Goal: Task Accomplishment & Management: Complete application form

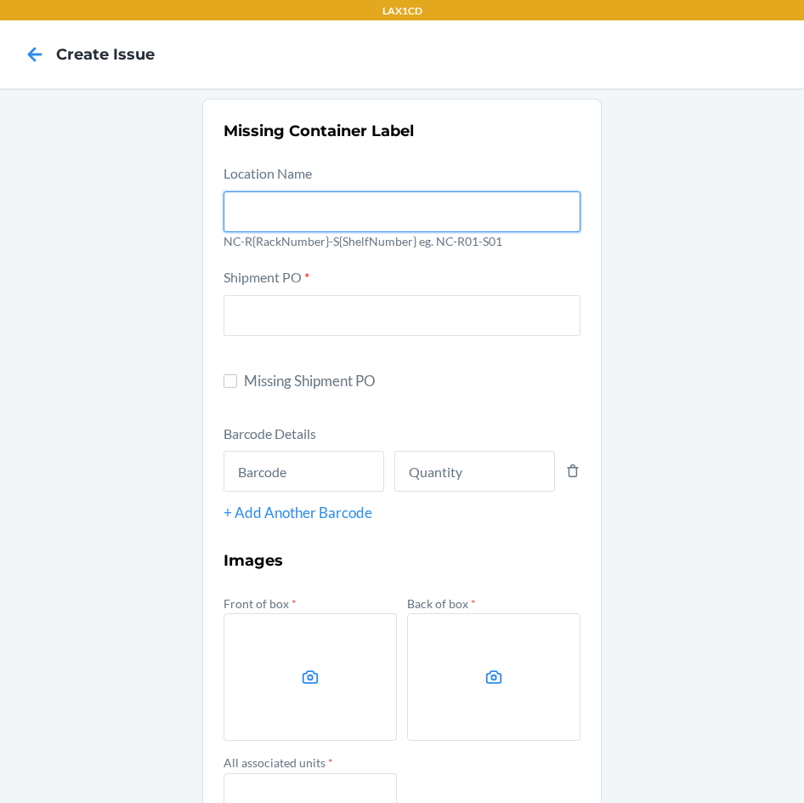
click at [337, 202] on input "text" at bounding box center [402, 211] width 357 height 41
type input "NC-RLCD01-S01"
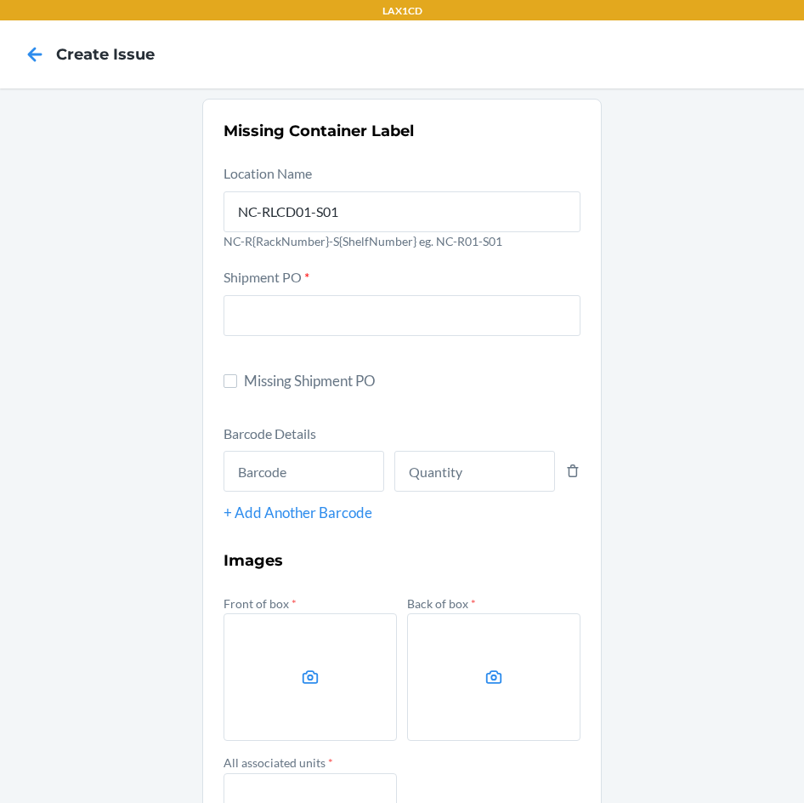
click at [224, 389] on label "Missing Shipment PO" at bounding box center [402, 381] width 357 height 22
click at [224, 388] on input "Missing Shipment PO" at bounding box center [231, 381] width 14 height 14
checkbox input "true"
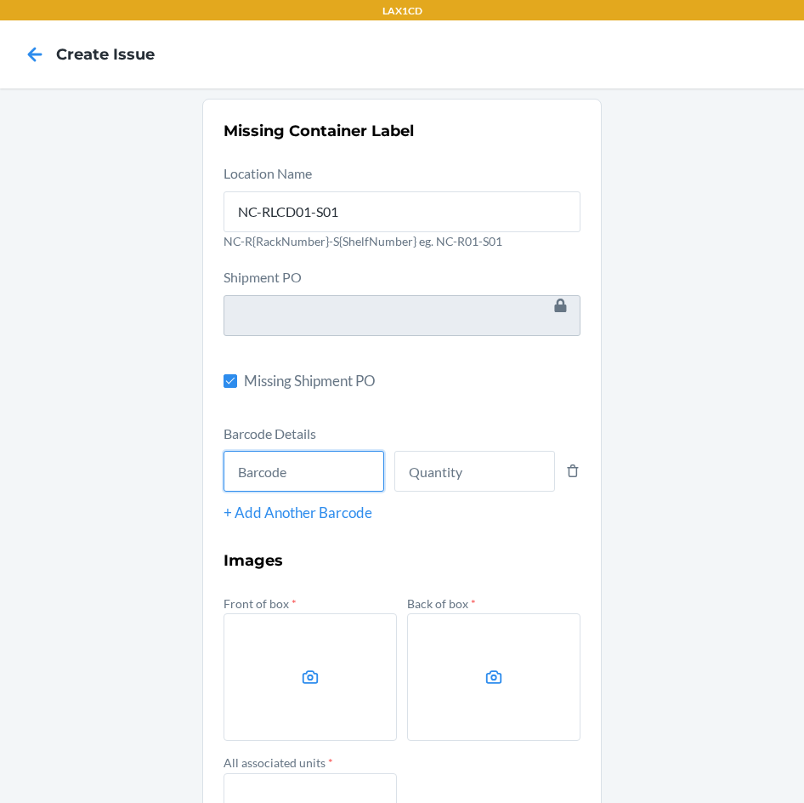
click at [247, 458] on input "text" at bounding box center [304, 471] width 161 height 41
type input "198119030596"
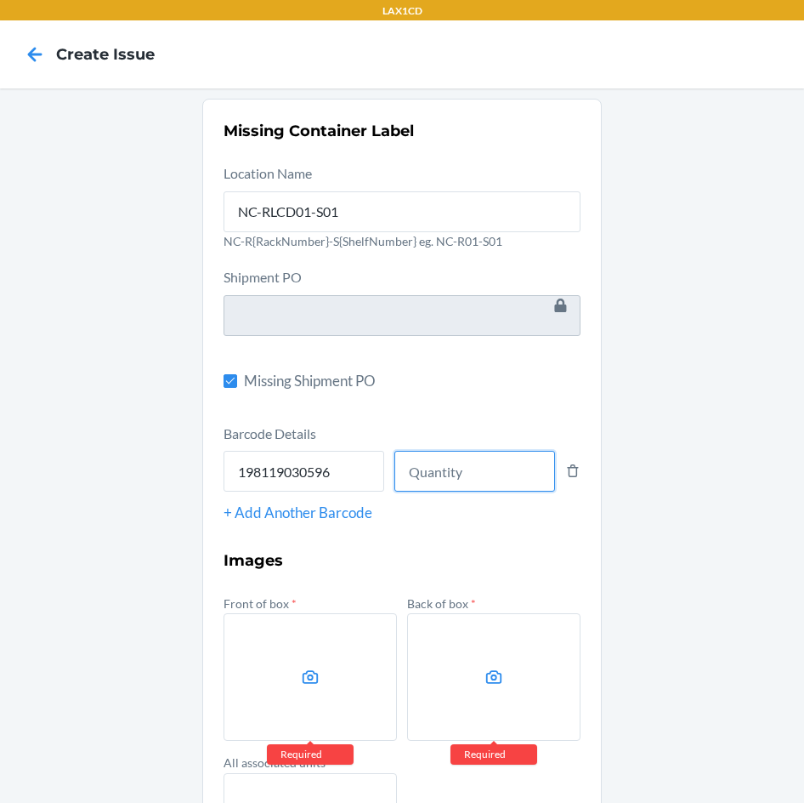
click at [443, 463] on input "number" at bounding box center [475, 471] width 161 height 41
type input "6"
click at [327, 679] on label at bounding box center [310, 677] width 173 height 128
click at [0, 0] on input "file" at bounding box center [0, 0] width 0 height 0
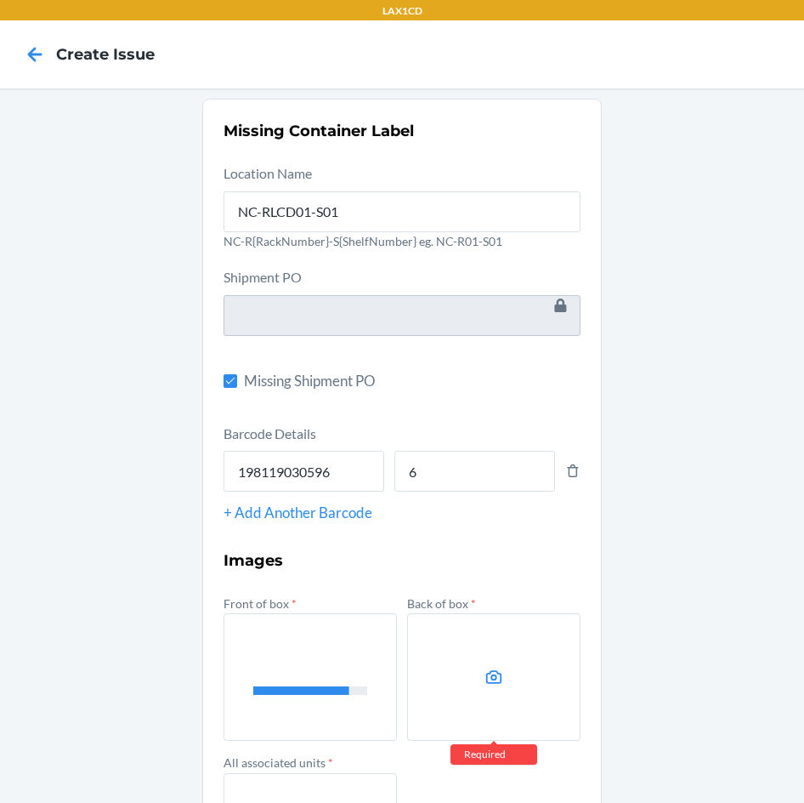
click at [471, 668] on label at bounding box center [493, 677] width 173 height 128
click at [0, 0] on input "file" at bounding box center [0, 0] width 0 height 0
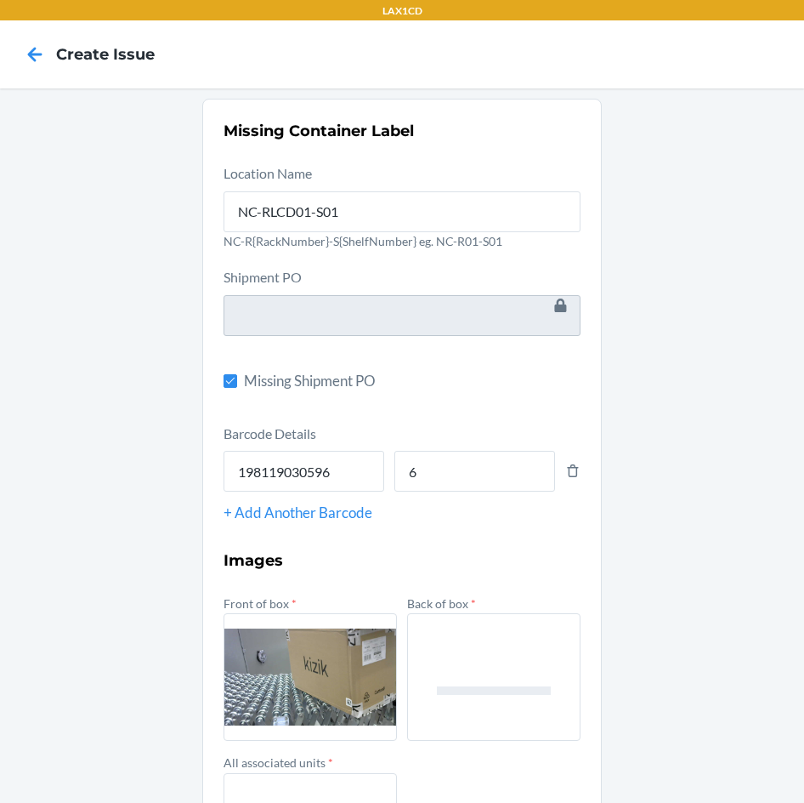
click at [0, 0] on input "file" at bounding box center [0, 0] width 0 height 0
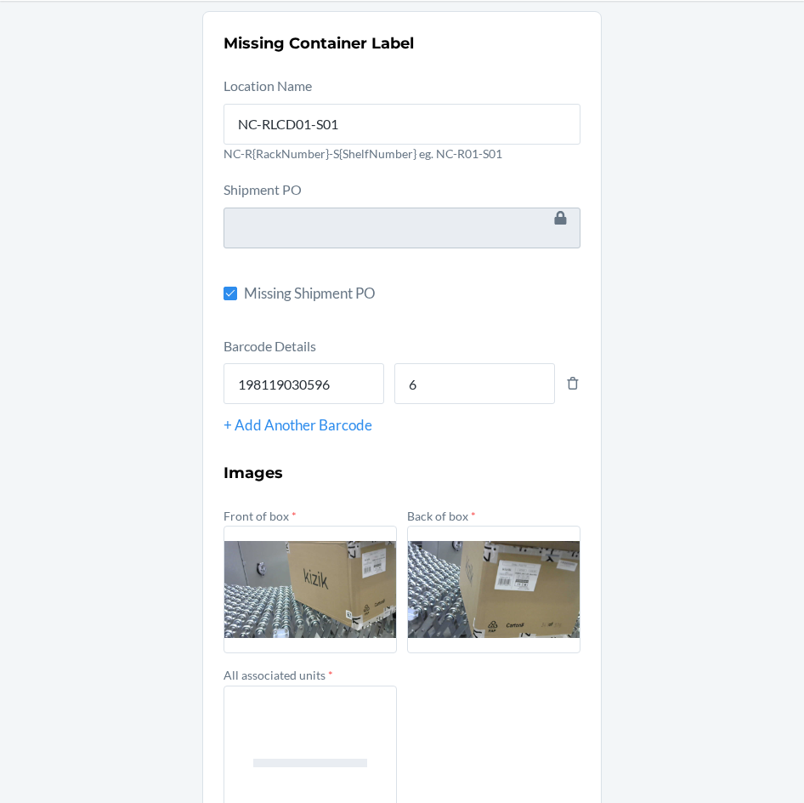
scroll to position [190, 0]
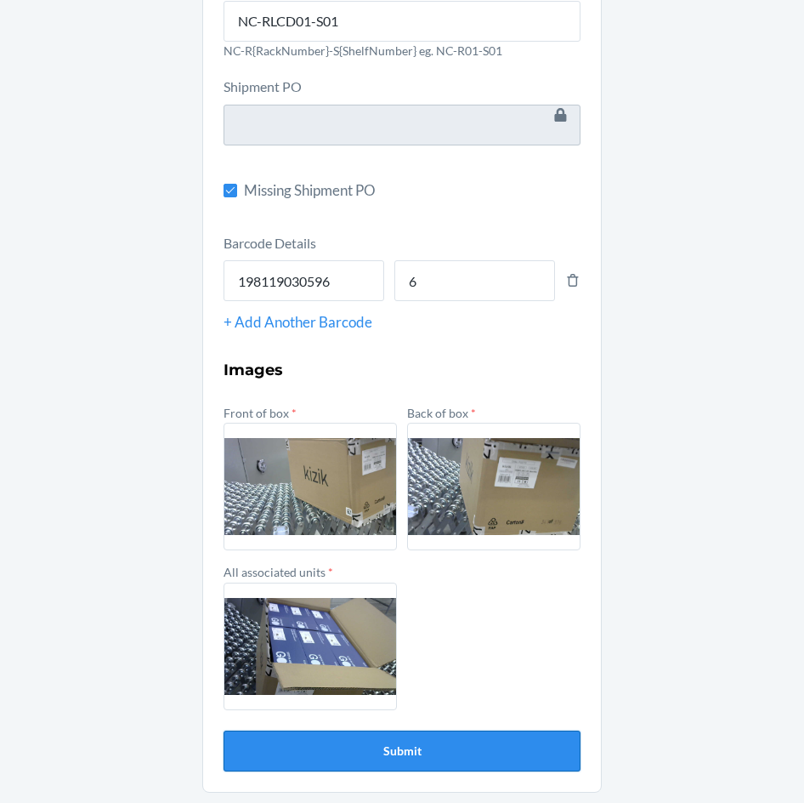
click at [316, 758] on button "Submit" at bounding box center [402, 751] width 357 height 41
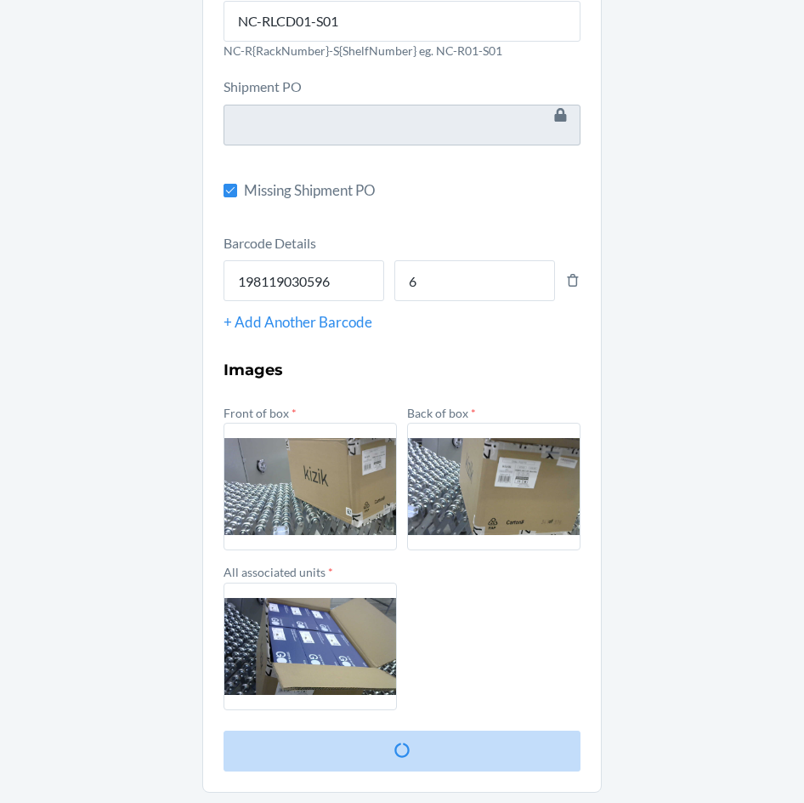
scroll to position [0, 0]
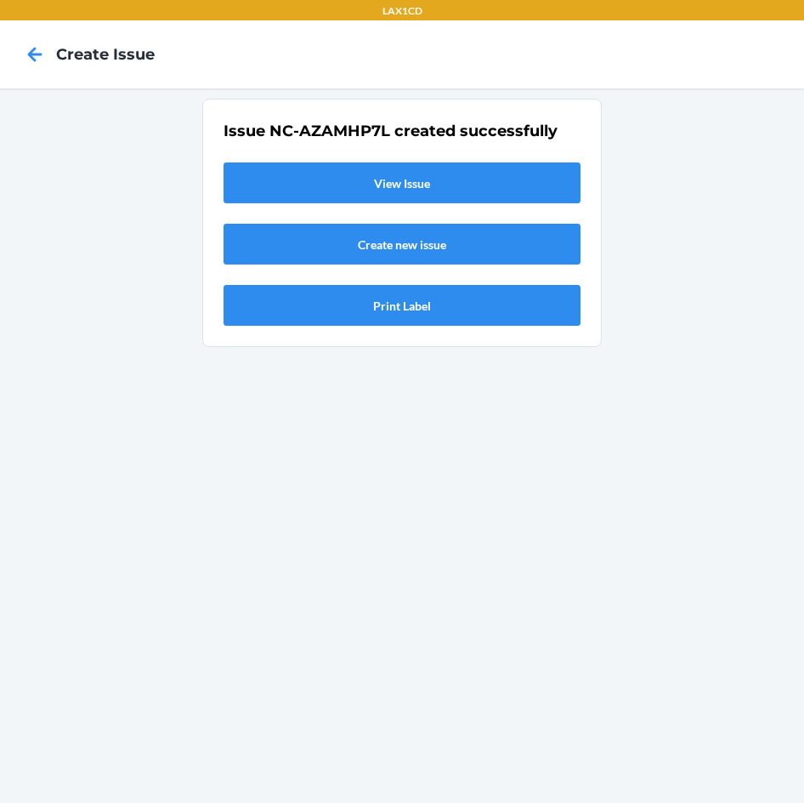
click at [378, 181] on link "View Issue" at bounding box center [402, 182] width 357 height 41
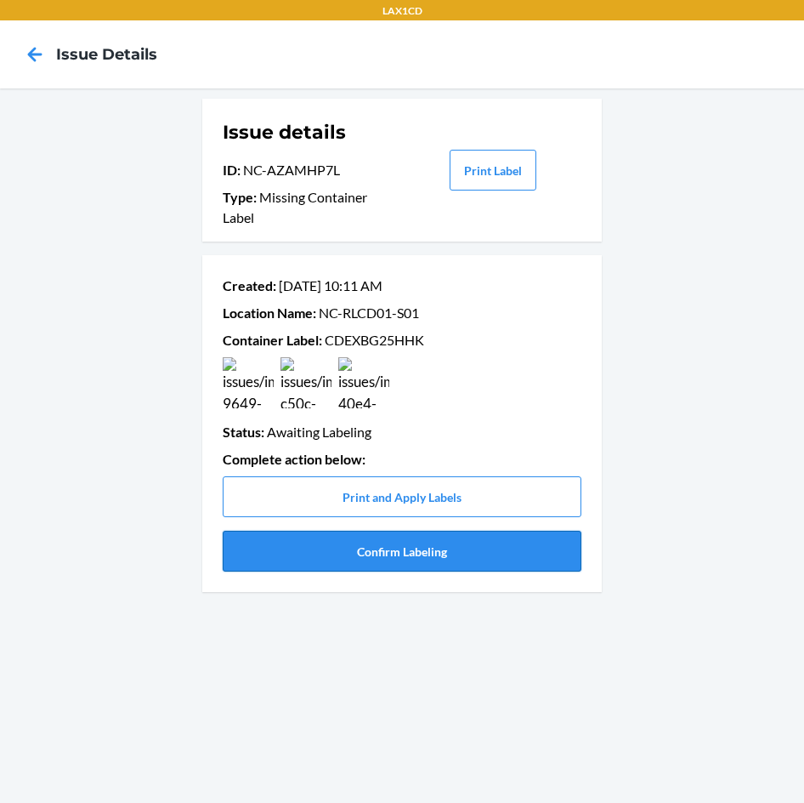
click at [361, 557] on button "Confirm Labeling" at bounding box center [402, 551] width 359 height 41
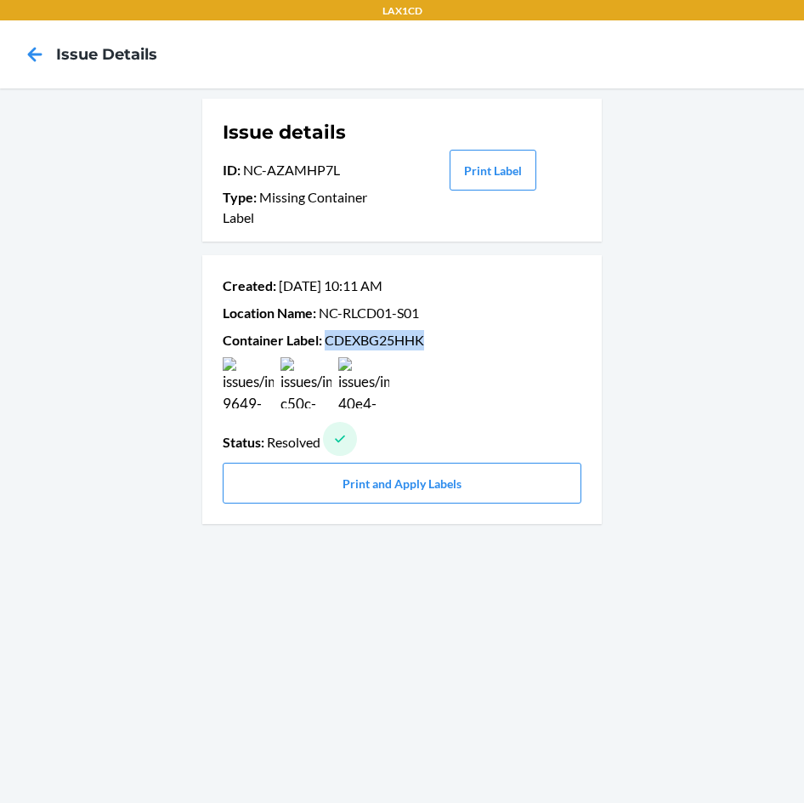
drag, startPoint x: 326, startPoint y: 339, endPoint x: 413, endPoint y: 344, distance: 87.7
click at [452, 344] on p "Container Label : CDEXBG25HHK" at bounding box center [402, 340] width 359 height 20
copy p "CDEXBG25HHK"
